Goal: Obtain resource: Download file/media

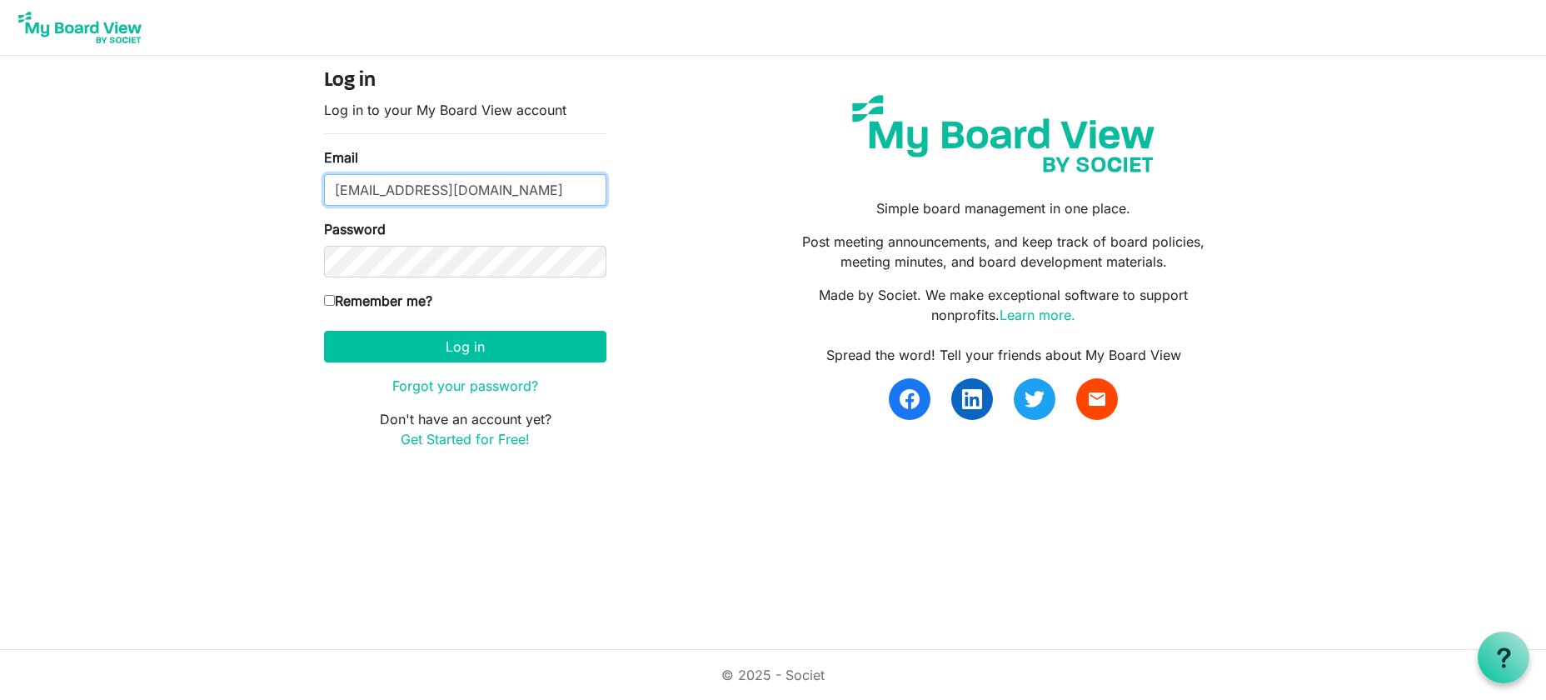
click at [324, 206] on div at bounding box center [324, 206] width 0 height 0
type input "meganvb@environmentalsociety.ca"
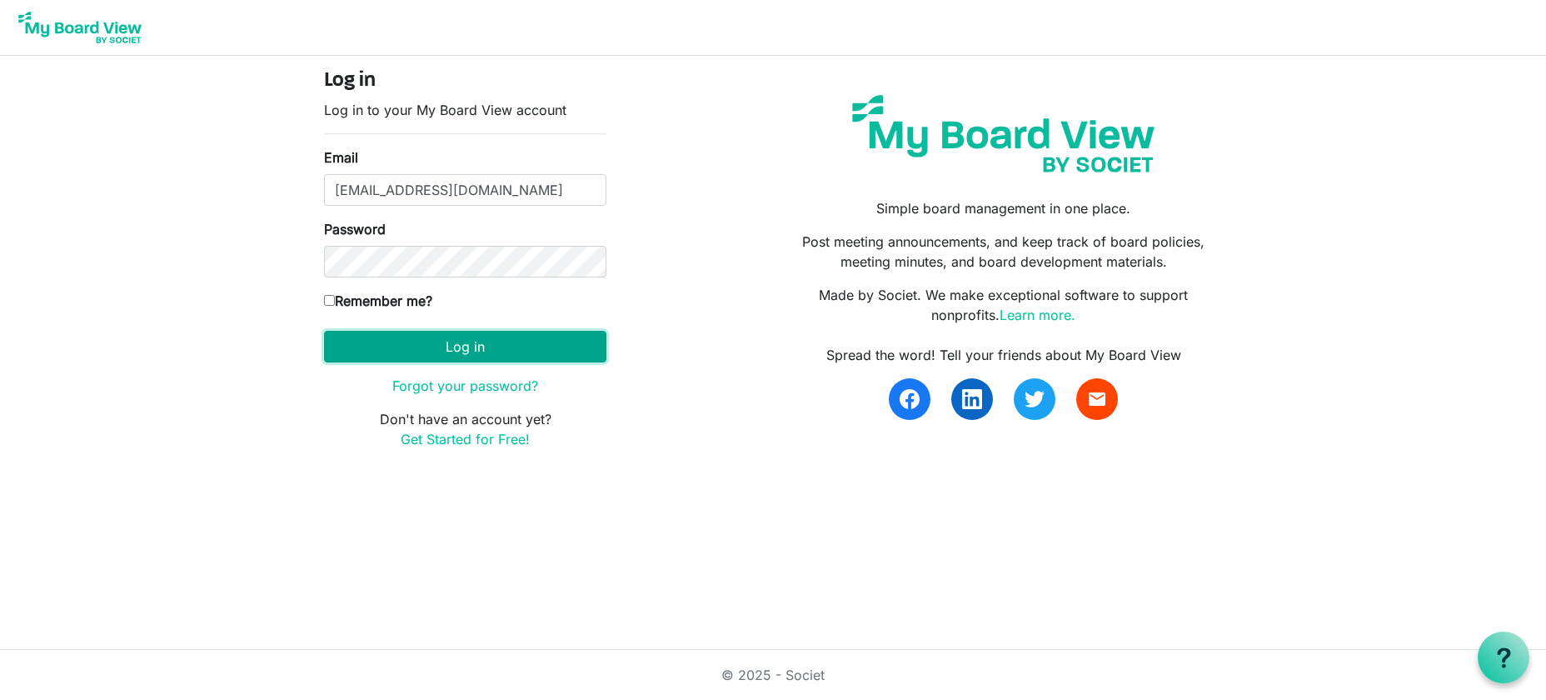
click at [468, 348] on button "Log in" at bounding box center [465, 347] width 282 height 32
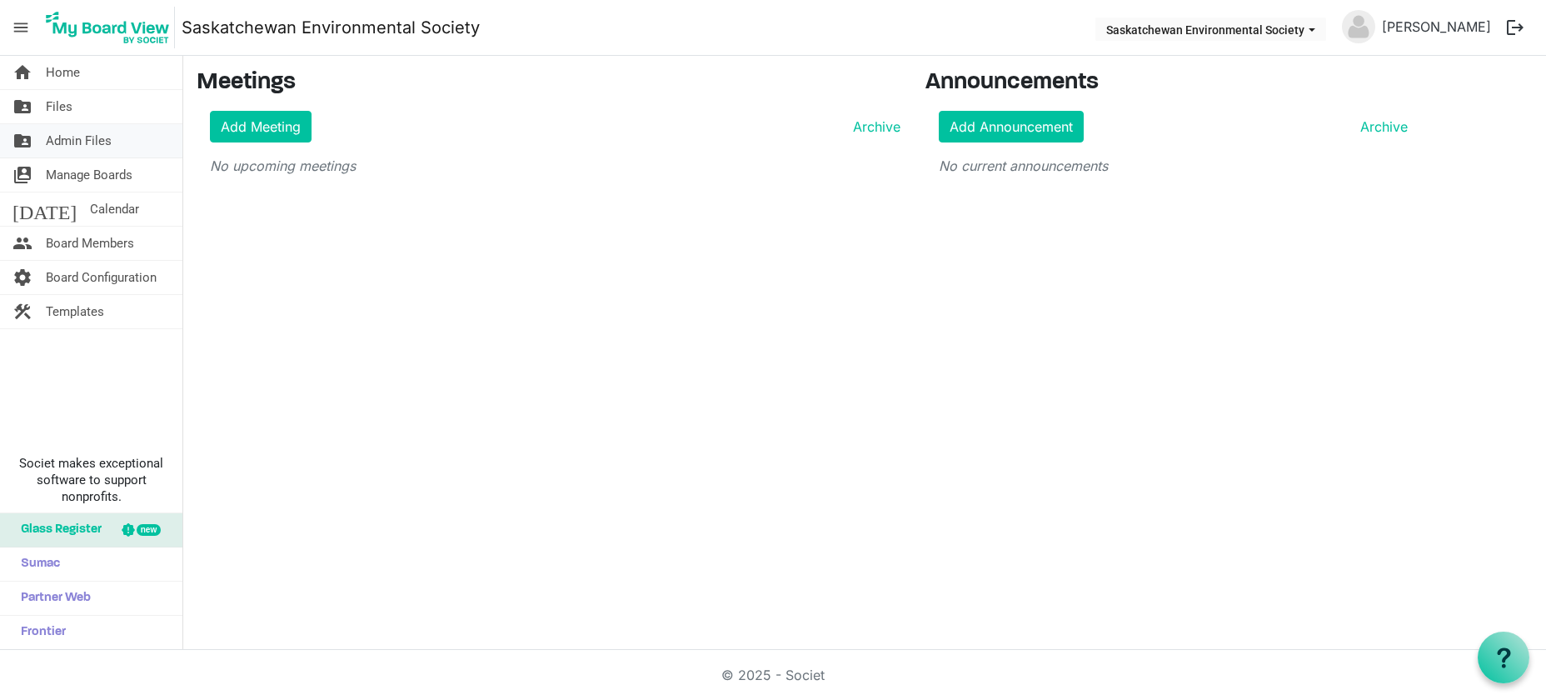
click at [71, 142] on span "Admin Files" at bounding box center [79, 140] width 66 height 33
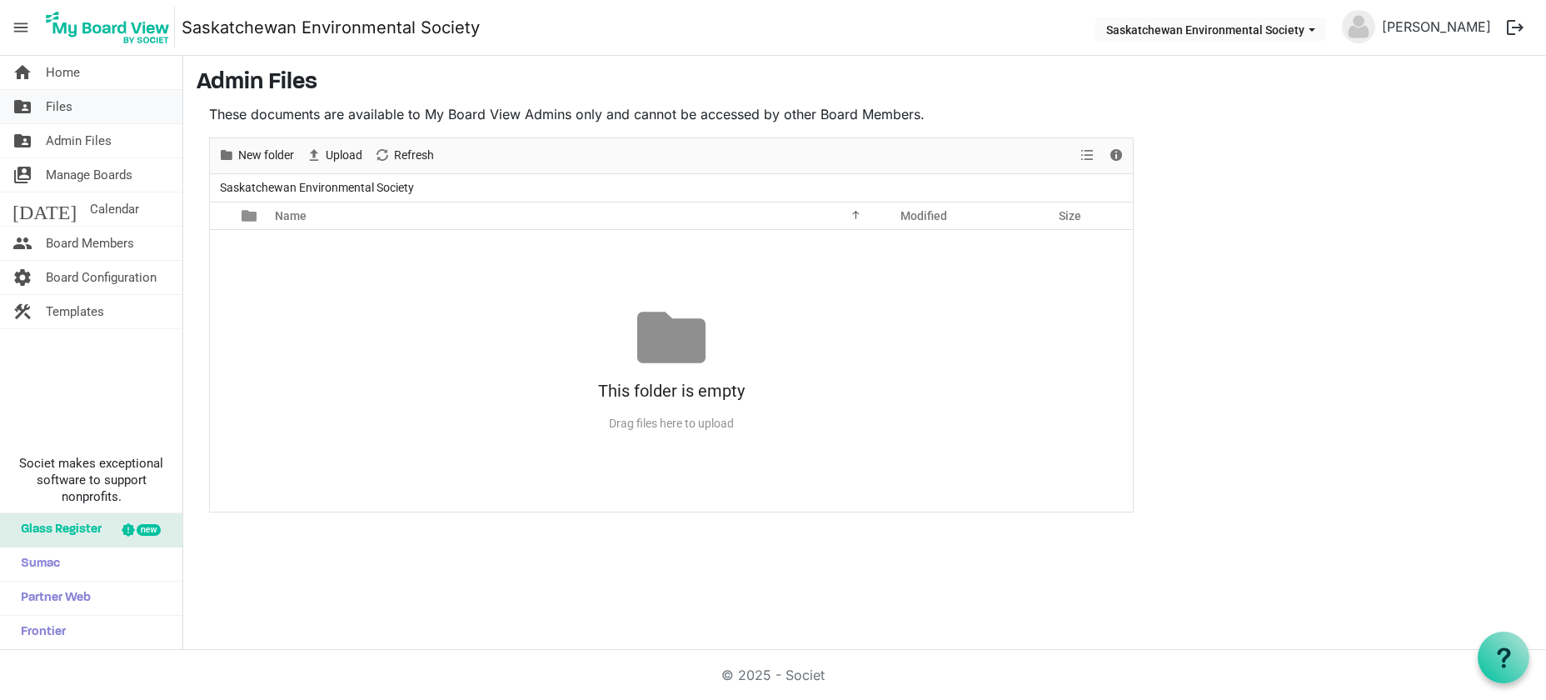
click at [82, 112] on link "folder_shared Files" at bounding box center [91, 106] width 182 height 33
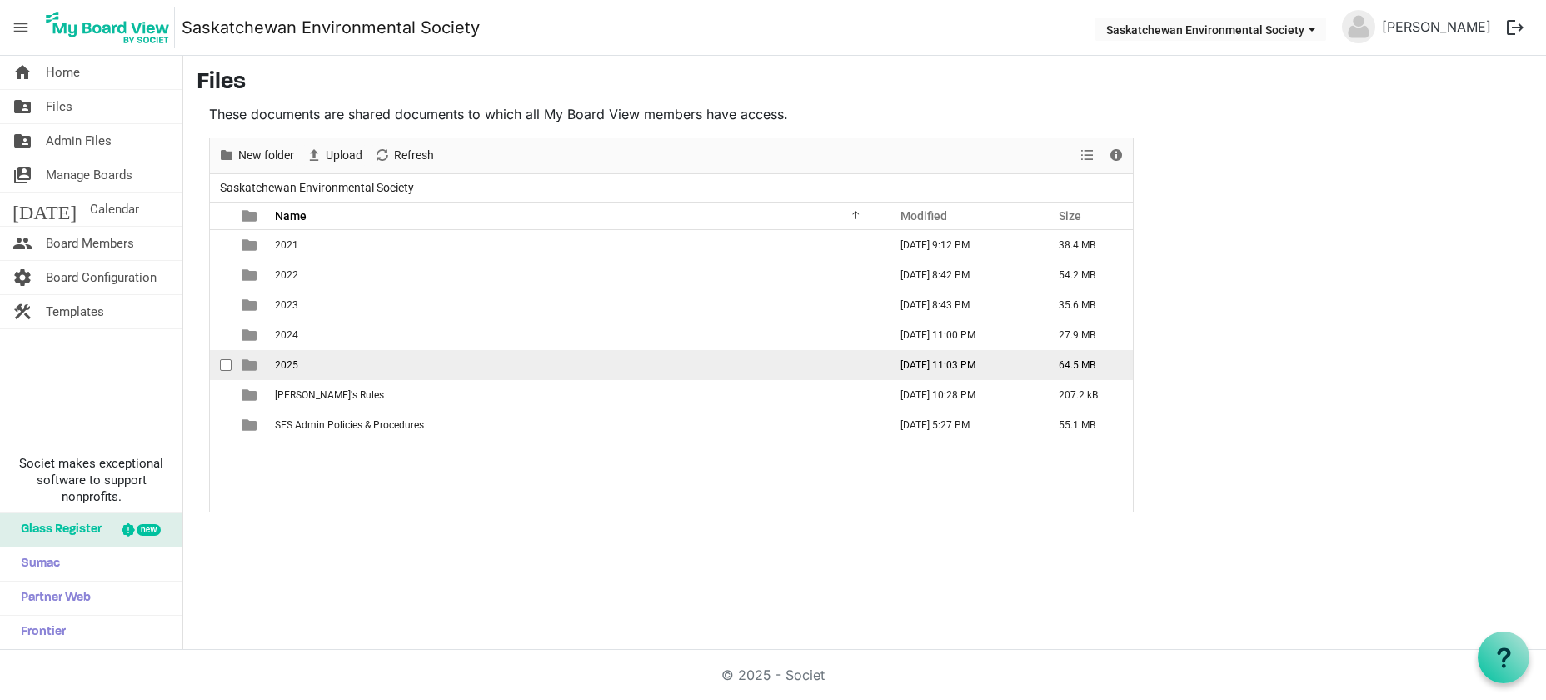
click at [340, 369] on td "2025" at bounding box center [576, 365] width 613 height 30
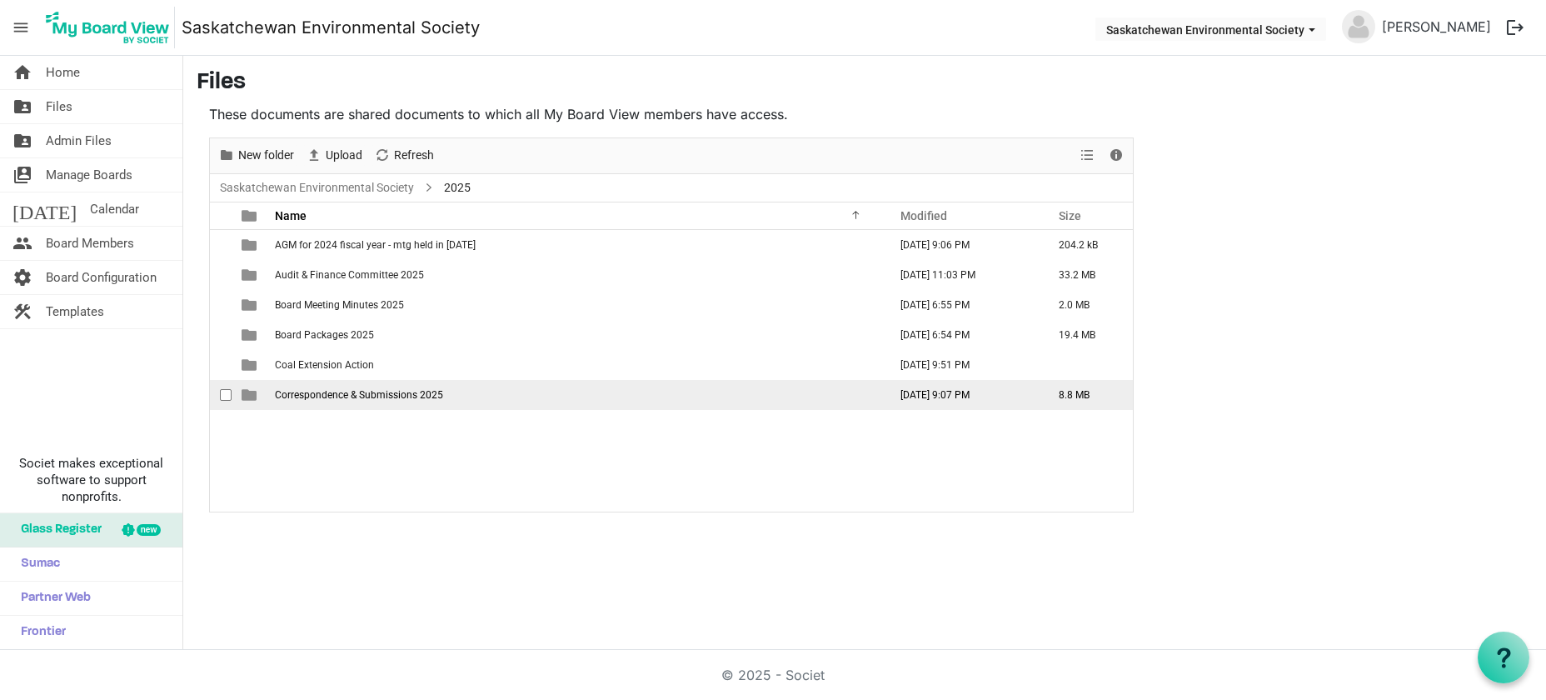
click at [342, 392] on span "Correspondence & Submissions 2025" at bounding box center [359, 395] width 168 height 12
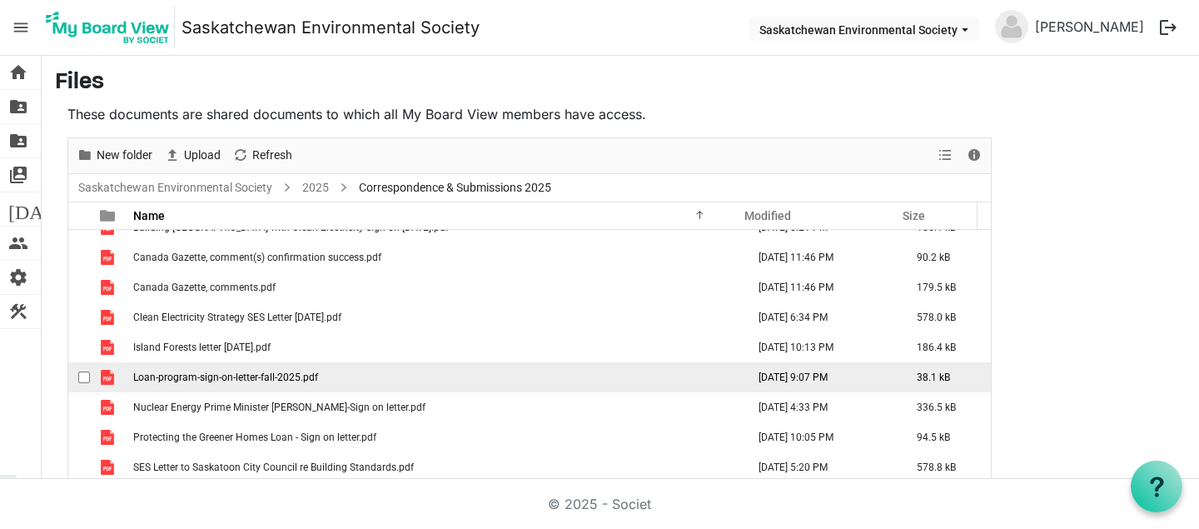
scroll to position [108, 0]
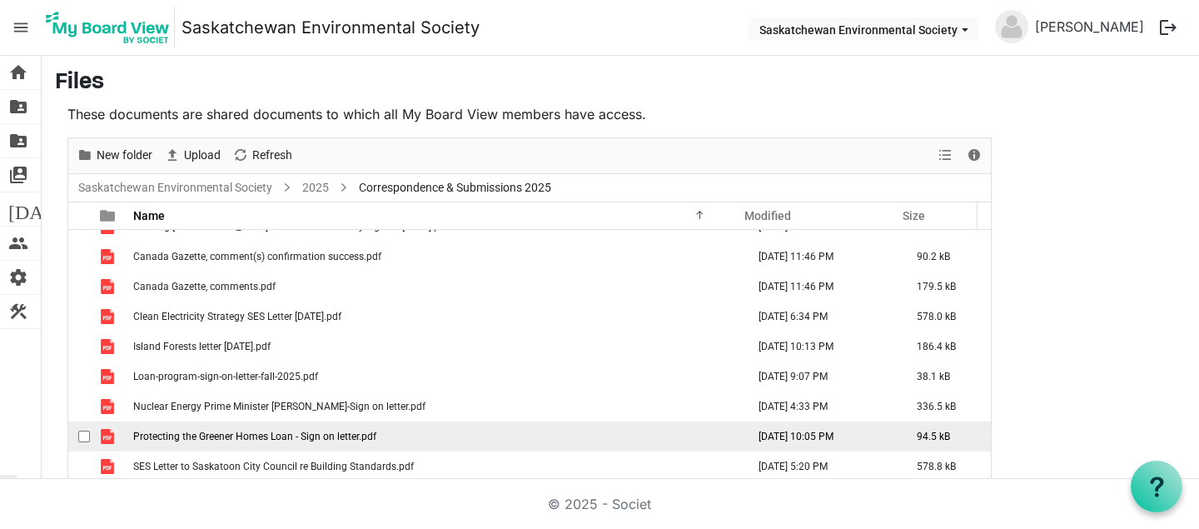
click at [244, 439] on span "Protecting the Greener Homes Loan - Sign on letter.pdf" at bounding box center [254, 437] width 243 height 12
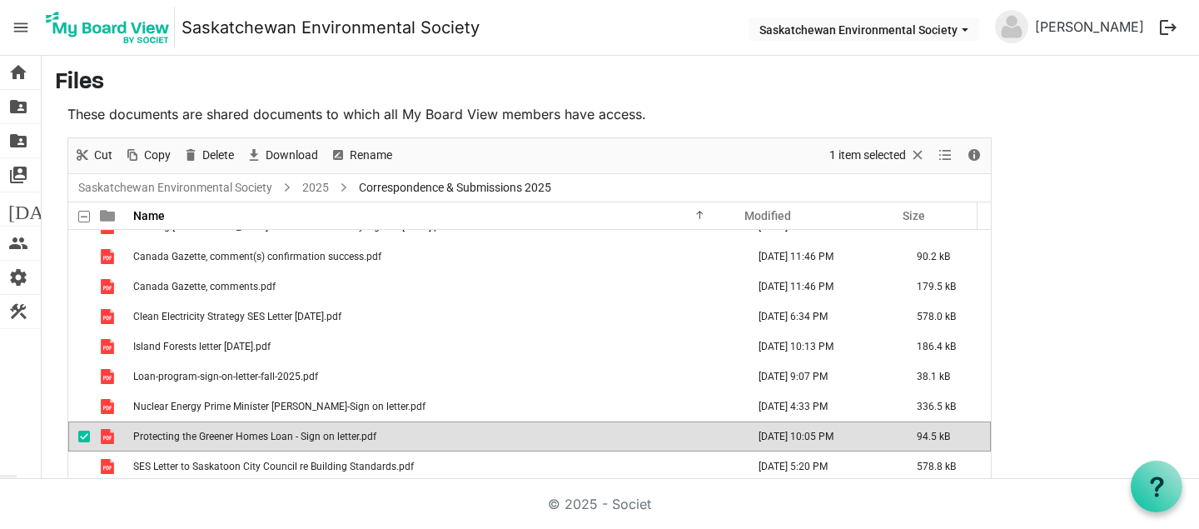
click at [257, 431] on span "Protecting the Greener Homes Loan - Sign on letter.pdf" at bounding box center [254, 437] width 243 height 12
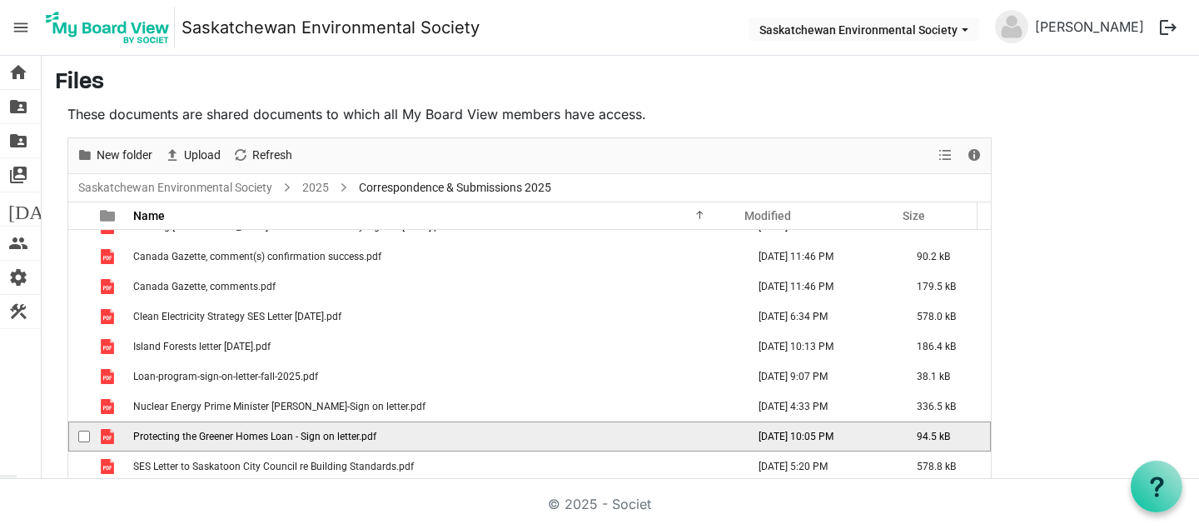
click at [257, 431] on span "Protecting the Greener Homes Loan - Sign on letter.pdf" at bounding box center [254, 437] width 243 height 12
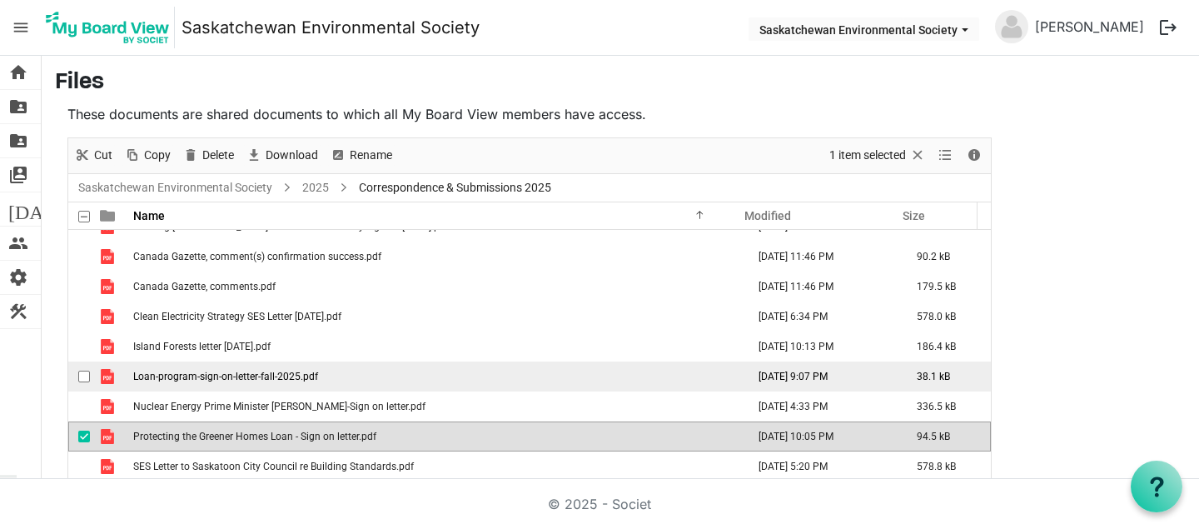
click at [237, 379] on span "Loan-program-sign-on-letter-fall-2025.pdf" at bounding box center [225, 377] width 185 height 12
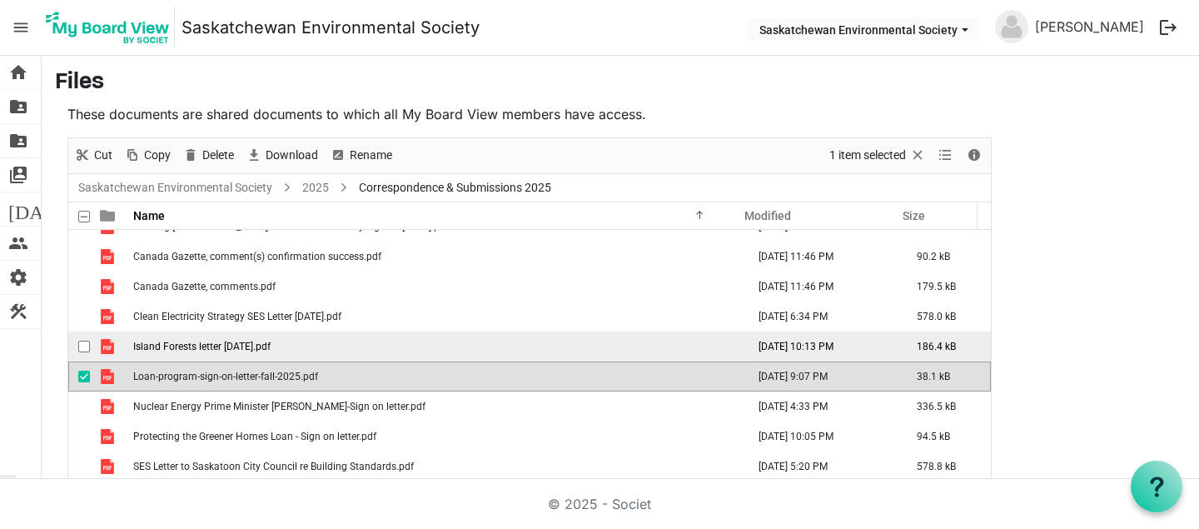
scroll to position [4, 0]
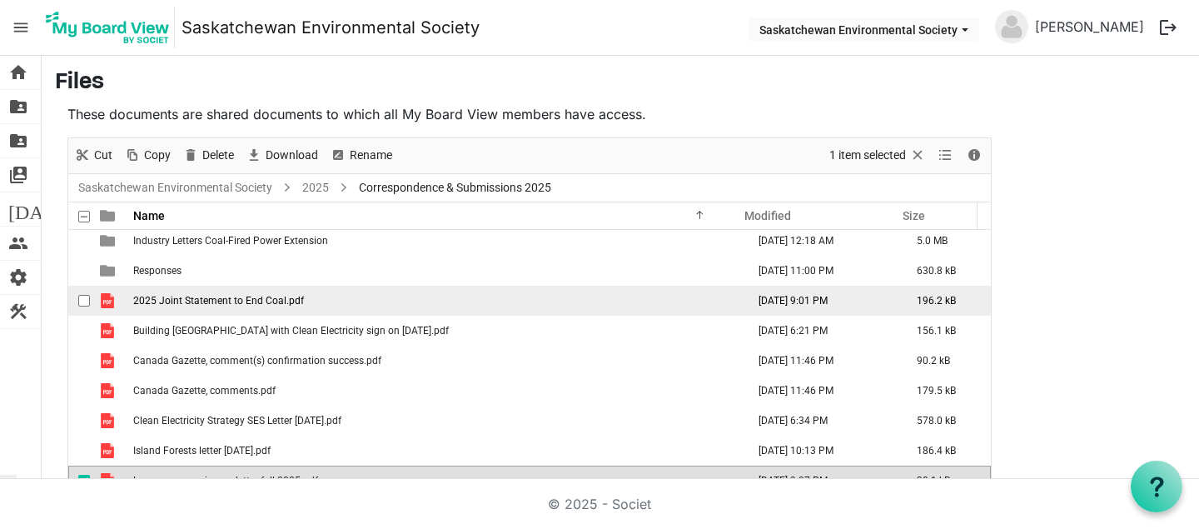
click at [208, 295] on span "2025 Joint Statement to End Coal.pdf" at bounding box center [218, 301] width 171 height 12
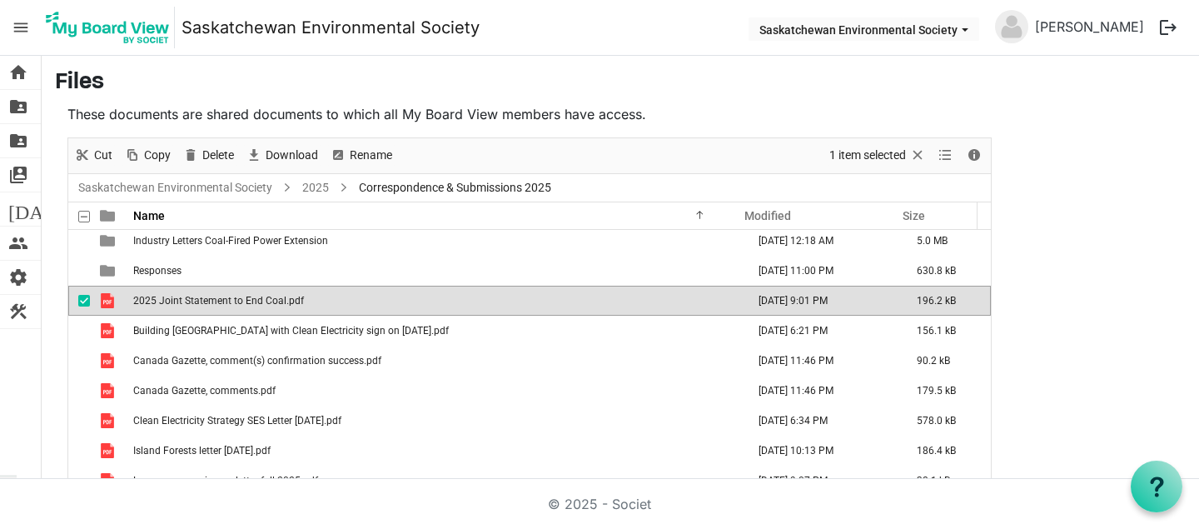
click at [208, 295] on span "2025 Joint Statement to End Coal.pdf" at bounding box center [218, 301] width 171 height 12
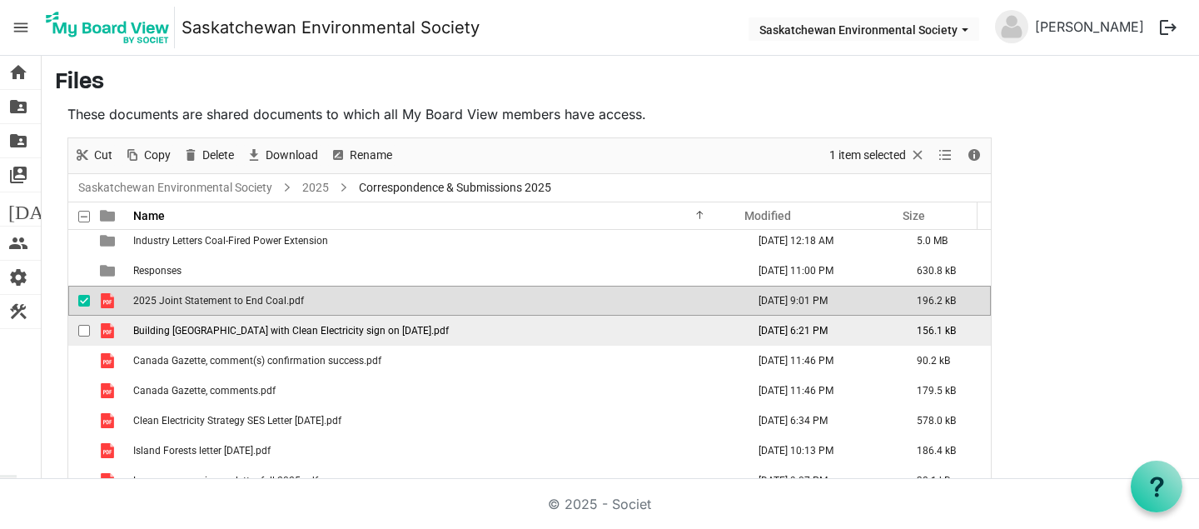
click at [224, 329] on span "Building [GEOGRAPHIC_DATA] with Clean Electricity sign on [DATE].pdf" at bounding box center [291, 331] width 316 height 12
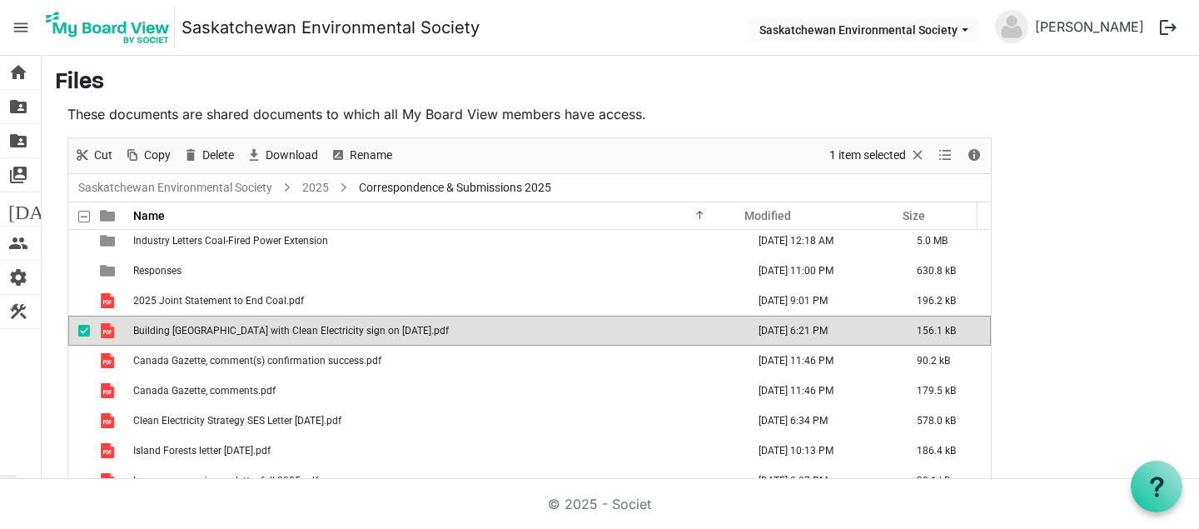
click at [224, 329] on span "Building [GEOGRAPHIC_DATA] with Clean Electricity sign on [DATE].pdf" at bounding box center [291, 331] width 316 height 12
